Goal: Information Seeking & Learning: Compare options

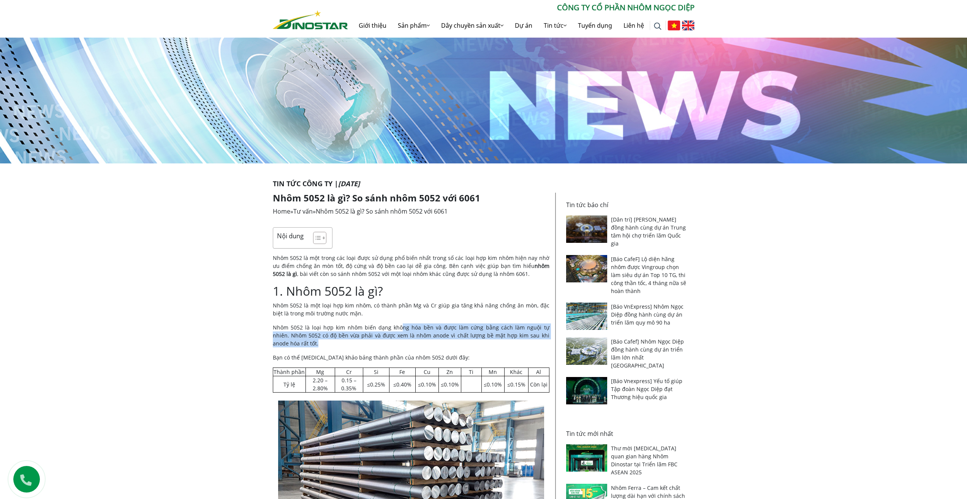
drag, startPoint x: 396, startPoint y: 327, endPoint x: 396, endPoint y: 345, distance: 17.1
click at [396, 345] on p "Nhôm 5052 là loại hợp kim nhôm biến dạng không hóa bền và được làm cứng bằng cá…" at bounding box center [411, 335] width 277 height 24
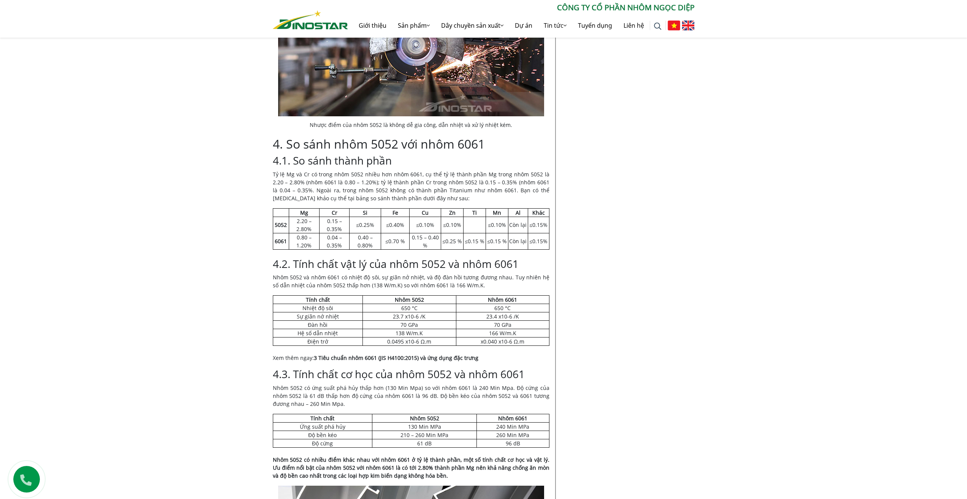
scroll to position [1558, 0]
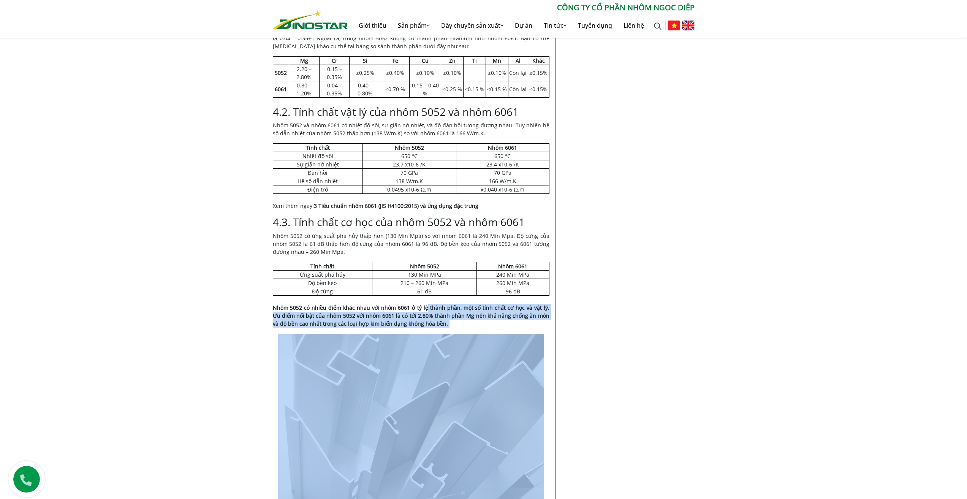
drag, startPoint x: 423, startPoint y: 298, endPoint x: 423, endPoint y: 313, distance: 15.2
click at [426, 306] on strong "Nhôm 5052 có nhiều điểm khác nhau với nhôm 6061 ở tỷ lệ thành phần, một số tính…" at bounding box center [411, 315] width 277 height 23
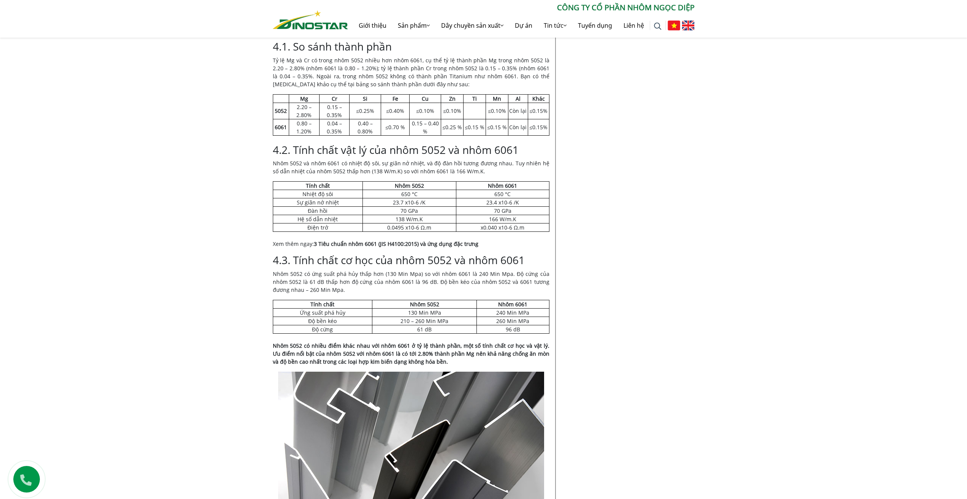
scroll to position [1330, 0]
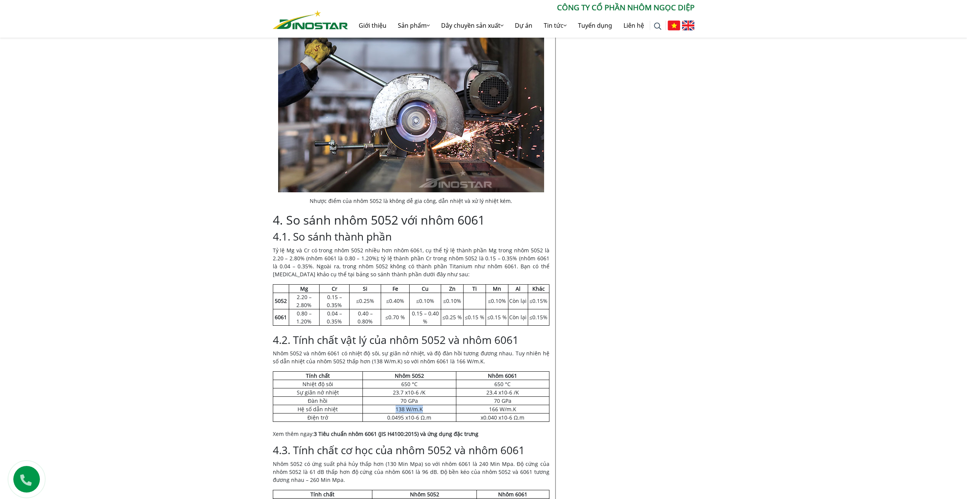
drag, startPoint x: 391, startPoint y: 397, endPoint x: 427, endPoint y: 394, distance: 36.6
click at [427, 405] on td "138 W/m.K" at bounding box center [409, 409] width 94 height 8
click at [411, 405] on td "138 W/m.K" at bounding box center [409, 409] width 94 height 8
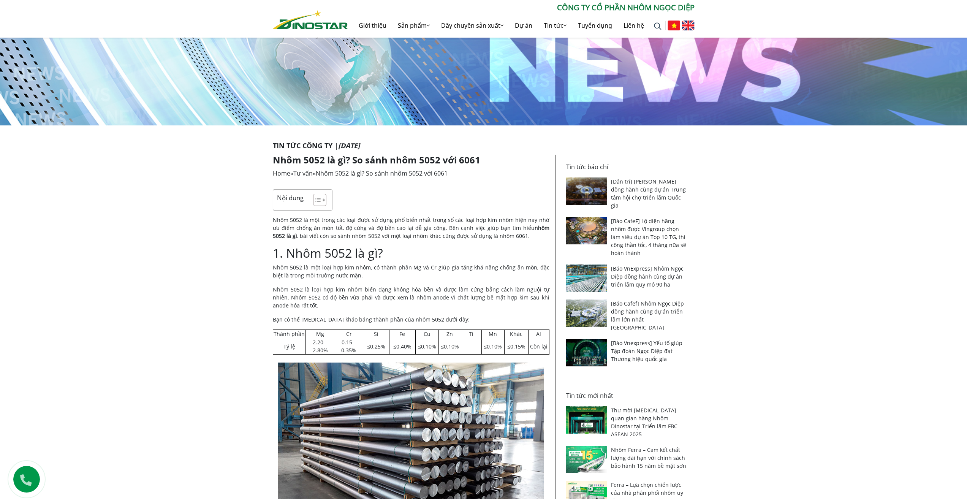
scroll to position [0, 0]
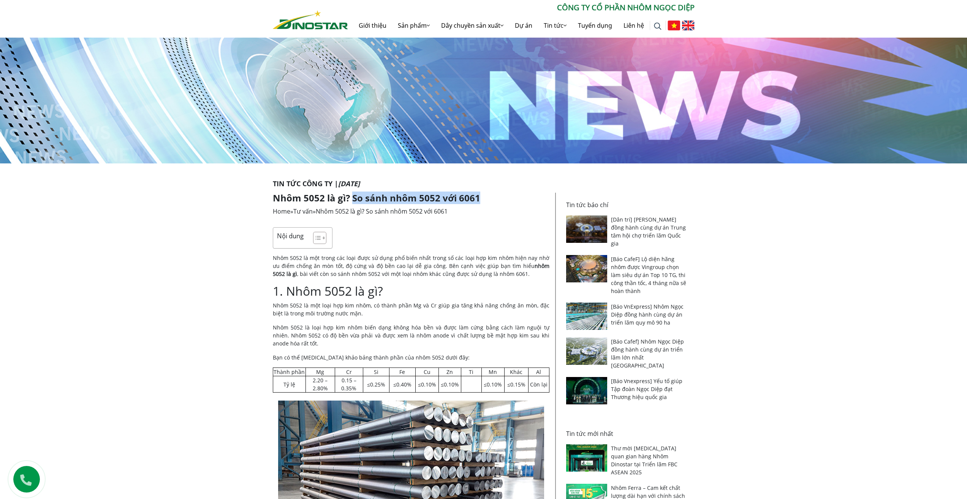
drag, startPoint x: 353, startPoint y: 197, endPoint x: 478, endPoint y: 194, distance: 125.8
click at [478, 194] on h1 "Nhôm 5052 là gì? So sánh nhôm 5052 với 6061" at bounding box center [411, 198] width 277 height 11
